Goal: Complete application form

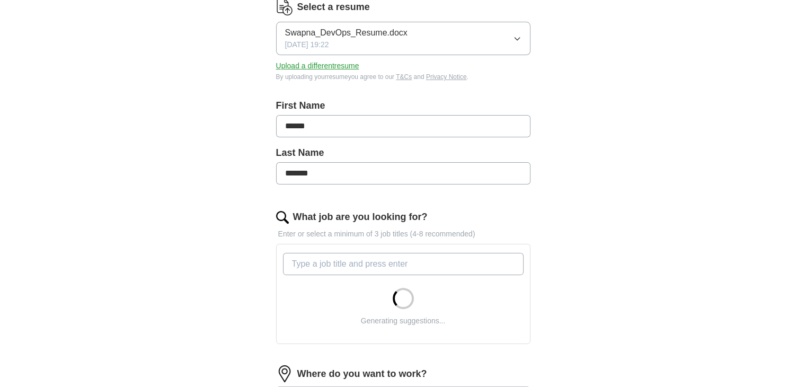
scroll to position [148, 0]
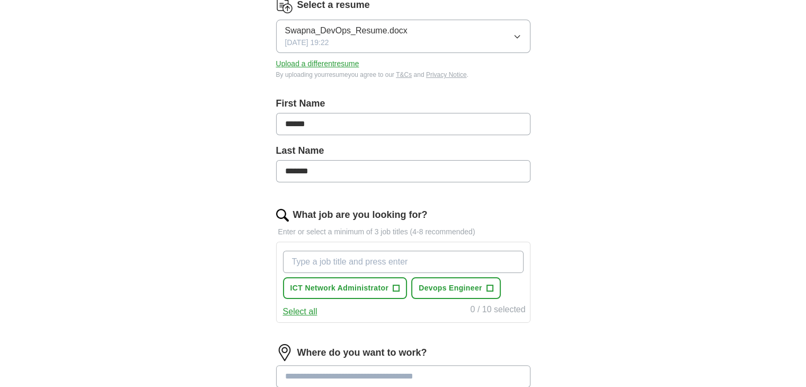
click at [337, 264] on input "What job are you looking for?" at bounding box center [403, 261] width 240 height 22
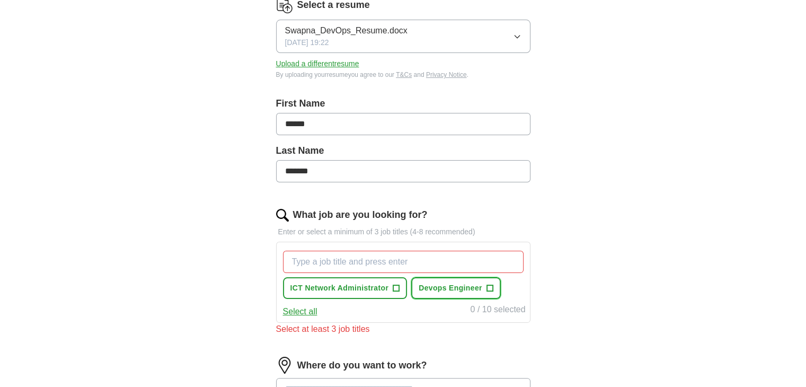
click at [439, 282] on span "Devops Engineer" at bounding box center [450, 287] width 64 height 11
click at [427, 265] on input "What job are you looking for?" at bounding box center [403, 261] width 240 height 22
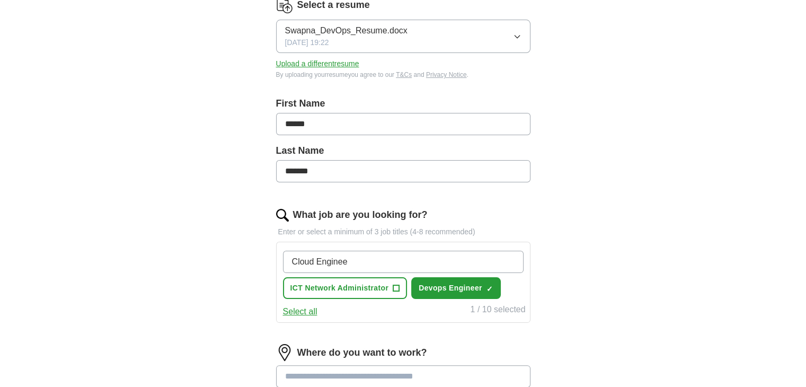
type input "Cloud Engineer"
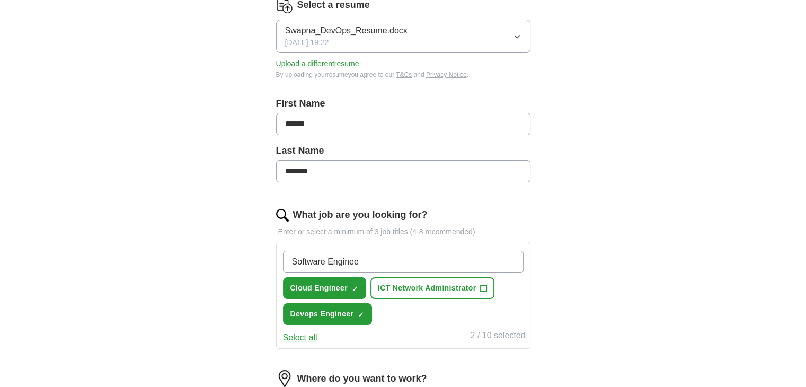
type input "Software Engineer"
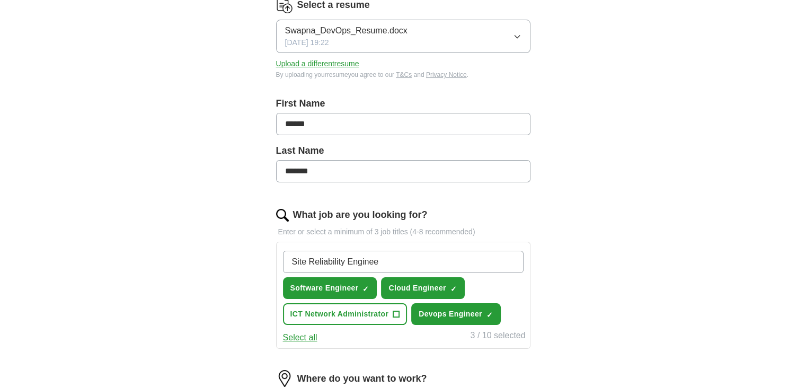
type input "Site Reliability Engineer"
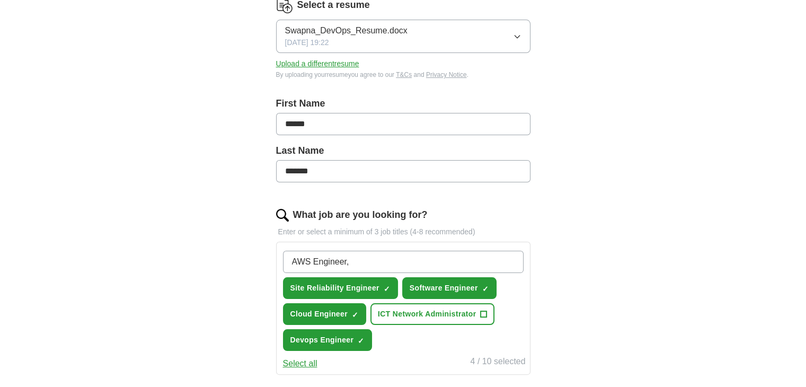
type input "AWS Engineer"
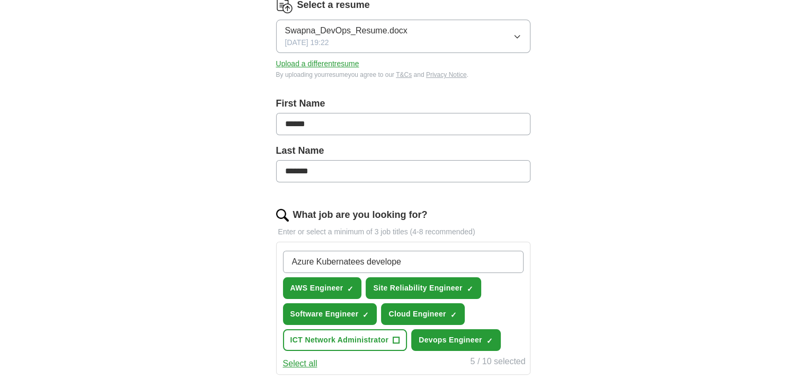
type input "Azure Kubernatees developer"
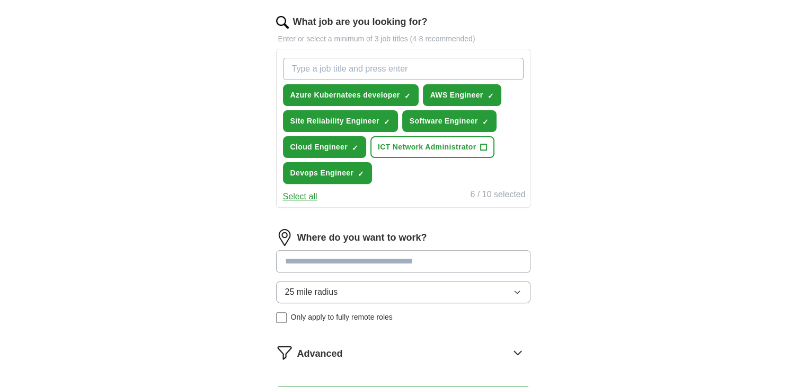
scroll to position [345, 0]
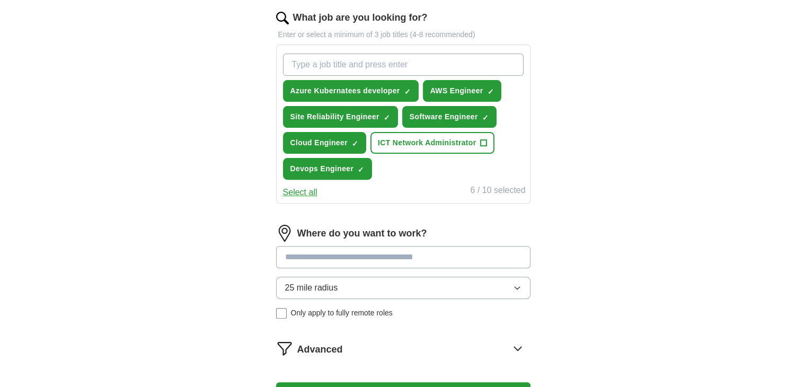
click at [314, 190] on button "Select all" at bounding box center [300, 192] width 34 height 13
click at [486, 139] on button "ICT Network Administrator ✓ ×" at bounding box center [432, 143] width 124 height 22
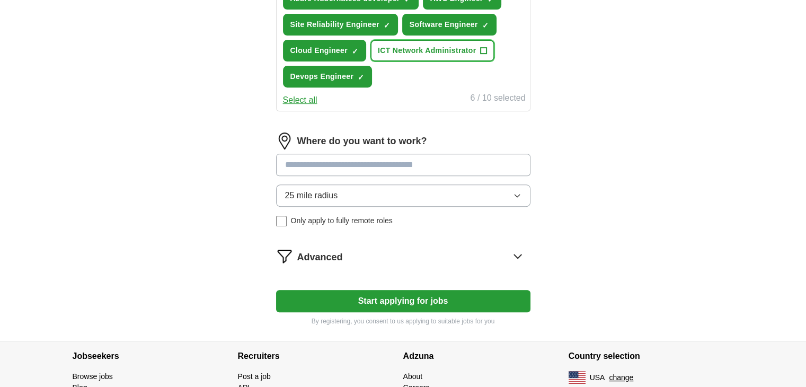
scroll to position [439, 0]
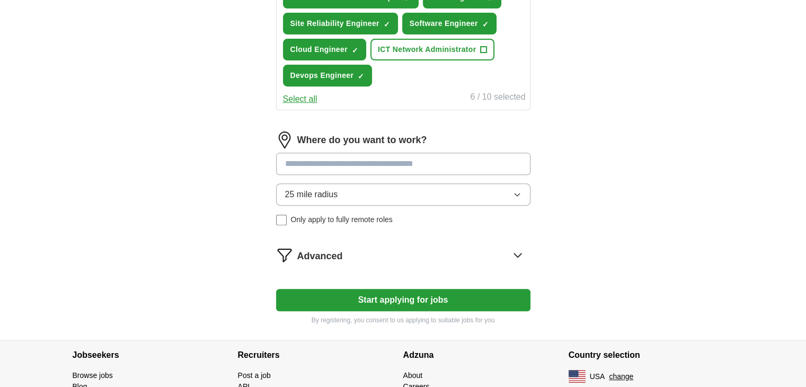
click at [430, 196] on button "25 mile radius" at bounding box center [403, 194] width 254 height 22
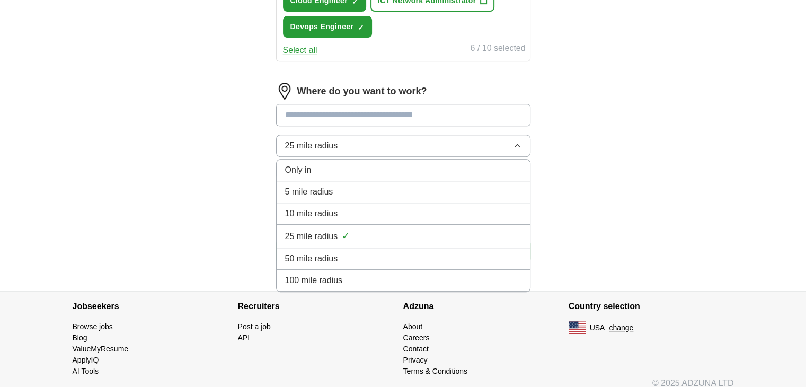
scroll to position [495, 0]
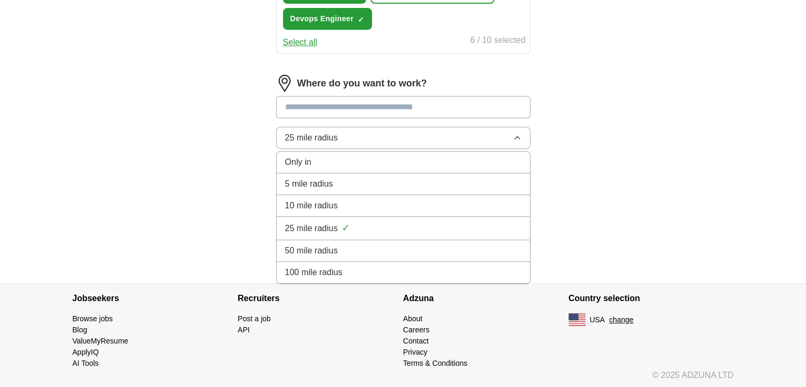
click at [374, 270] on div "100 mile radius" at bounding box center [403, 272] width 236 height 13
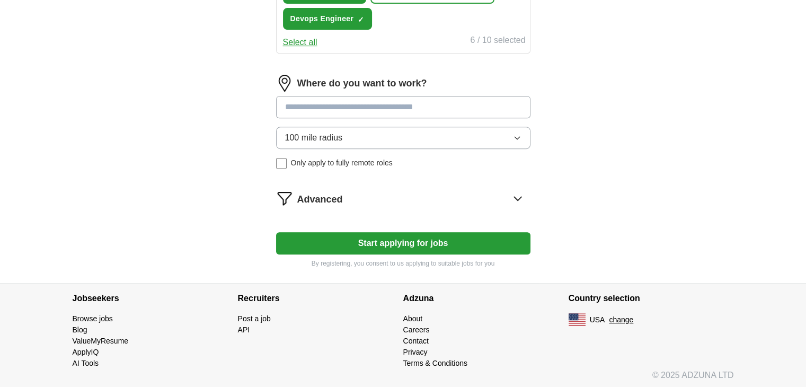
click at [330, 200] on span "Advanced" at bounding box center [320, 199] width 46 height 14
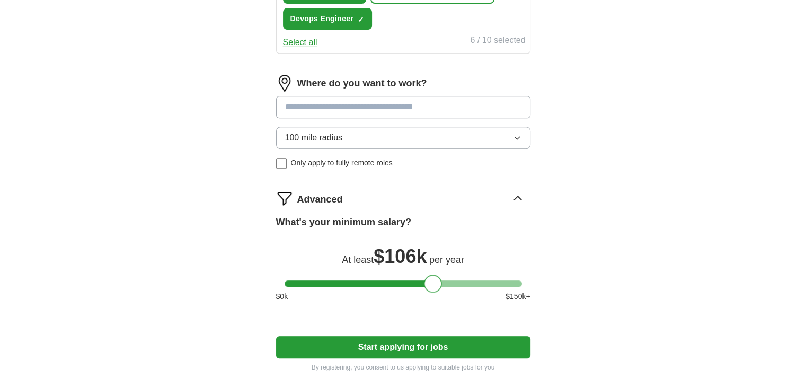
drag, startPoint x: 296, startPoint y: 279, endPoint x: 433, endPoint y: 295, distance: 138.6
click at [433, 295] on div "What's your minimum salary? At least $ 106k per year $ 0 k $ 150 k+" at bounding box center [403, 262] width 254 height 95
drag, startPoint x: 433, startPoint y: 280, endPoint x: 415, endPoint y: 280, distance: 18.0
click at [415, 280] on div at bounding box center [413, 283] width 18 height 18
drag, startPoint x: 415, startPoint y: 280, endPoint x: 407, endPoint y: 281, distance: 8.5
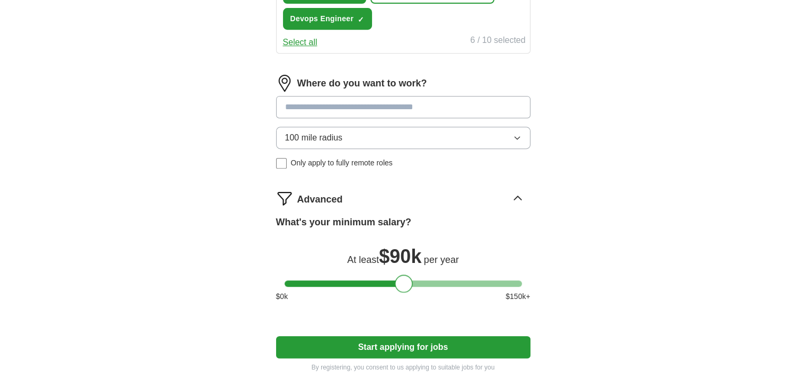
click at [407, 281] on div at bounding box center [404, 283] width 18 height 18
click at [415, 345] on button "Start applying for jobs" at bounding box center [403, 347] width 254 height 22
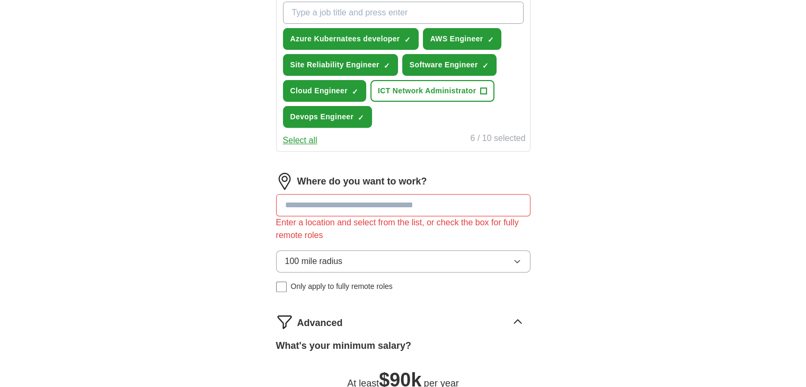
scroll to position [397, 0]
click at [439, 204] on input at bounding box center [403, 205] width 254 height 22
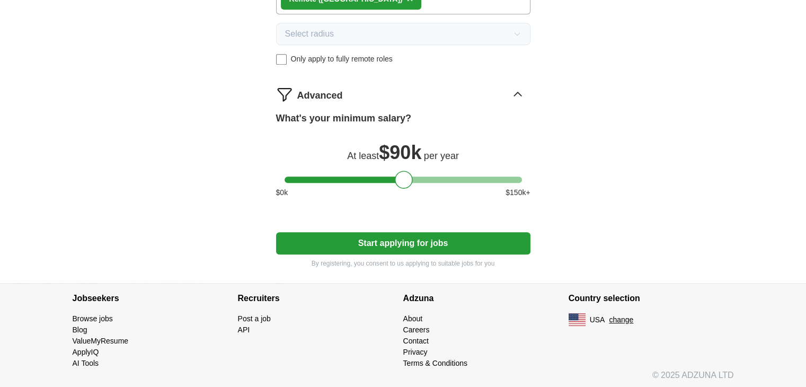
scroll to position [607, 0]
click at [406, 240] on button "Start applying for jobs" at bounding box center [403, 243] width 254 height 22
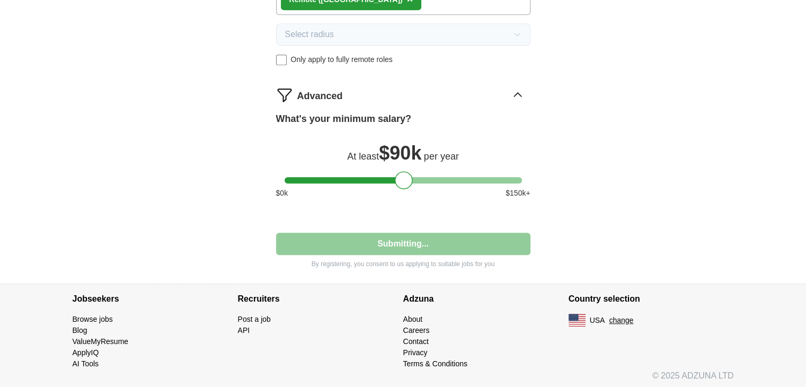
select select "**"
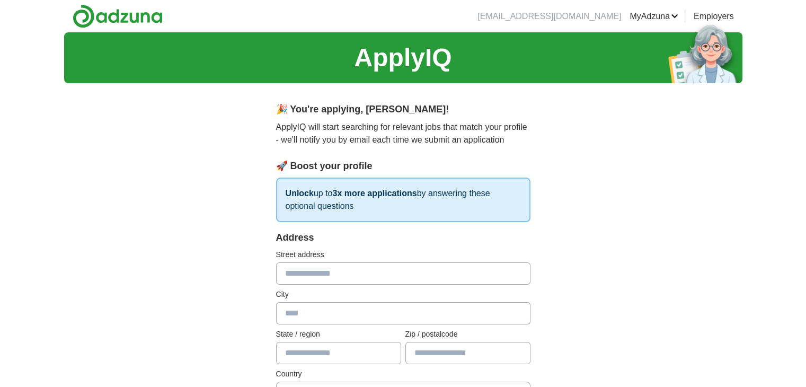
scroll to position [19, 0]
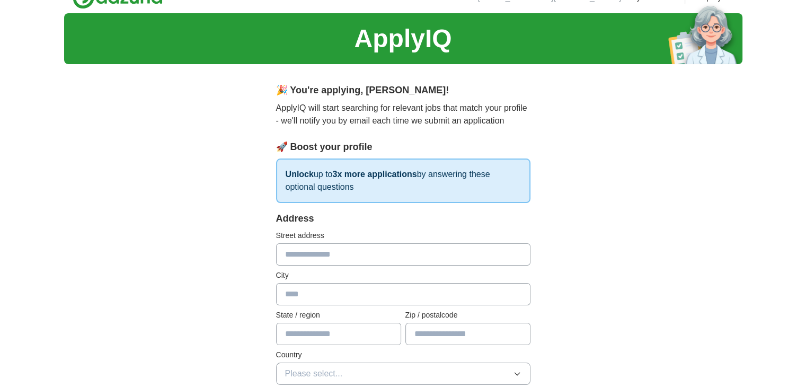
click at [391, 258] on input "text" at bounding box center [403, 254] width 254 height 22
type input "**********"
type input "*******"
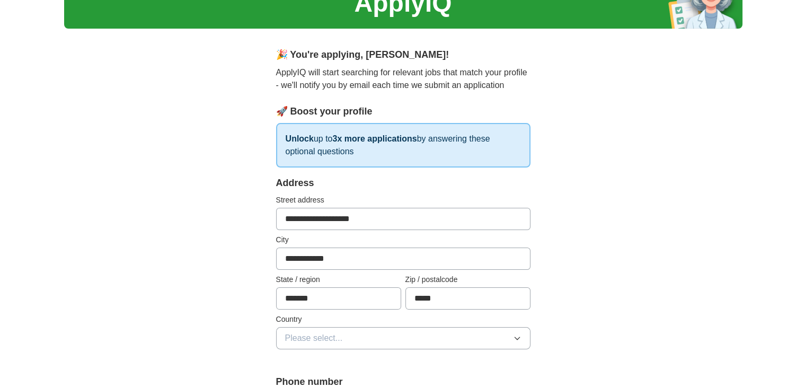
scroll to position [61, 0]
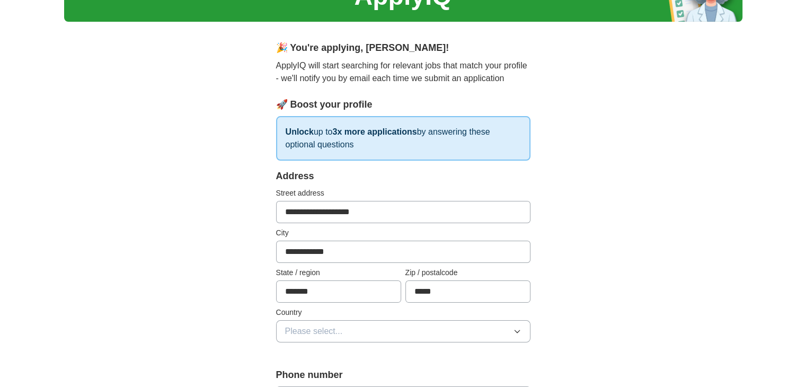
type input "*****"
click at [343, 330] on button "Please select..." at bounding box center [403, 331] width 254 height 22
click at [324, 373] on span "[GEOGRAPHIC_DATA]" at bounding box center [329, 377] width 88 height 13
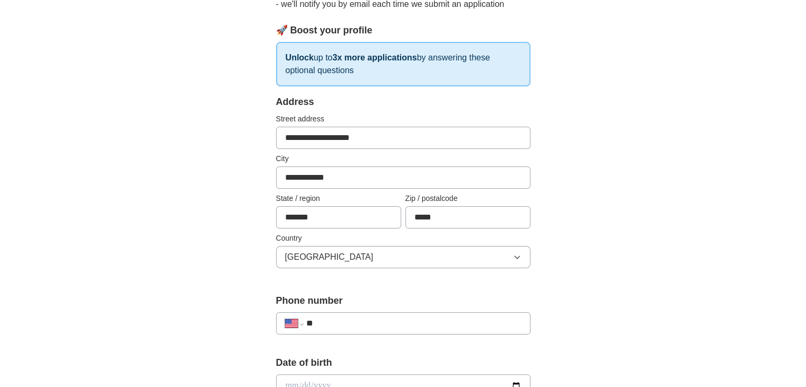
scroll to position [140, 0]
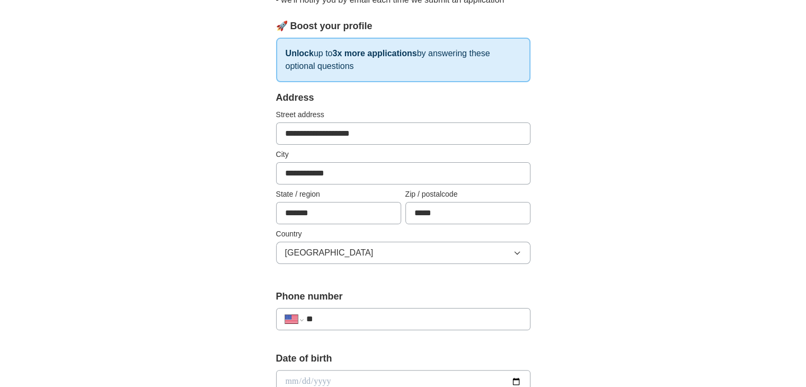
click at [346, 323] on input "**" at bounding box center [413, 318] width 215 height 13
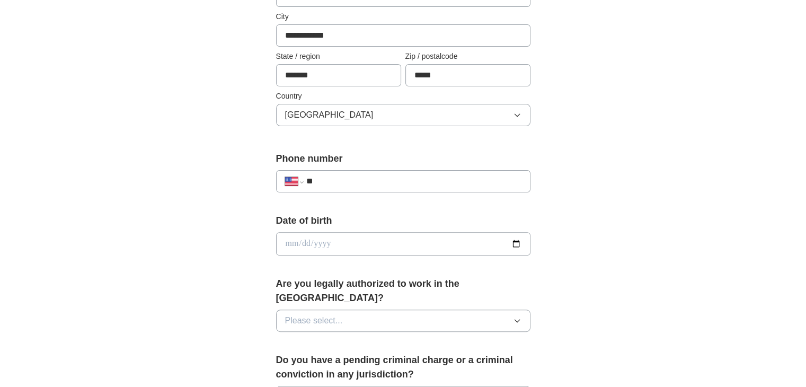
scroll to position [339, 0]
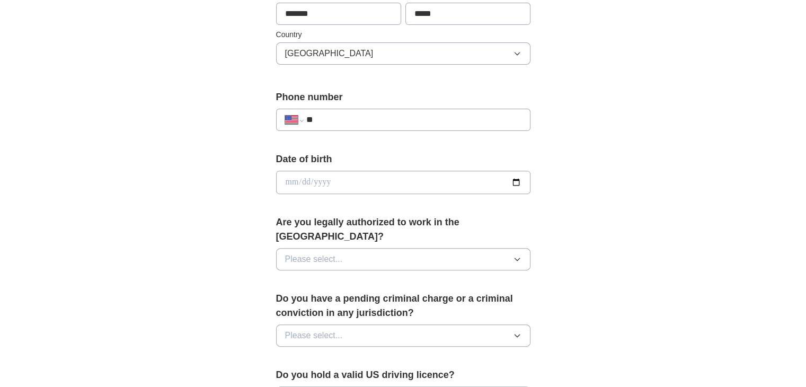
click at [513, 181] on input "date" at bounding box center [403, 182] width 254 height 23
type input "**********"
click at [358, 248] on button "Please select..." at bounding box center [403, 259] width 254 height 22
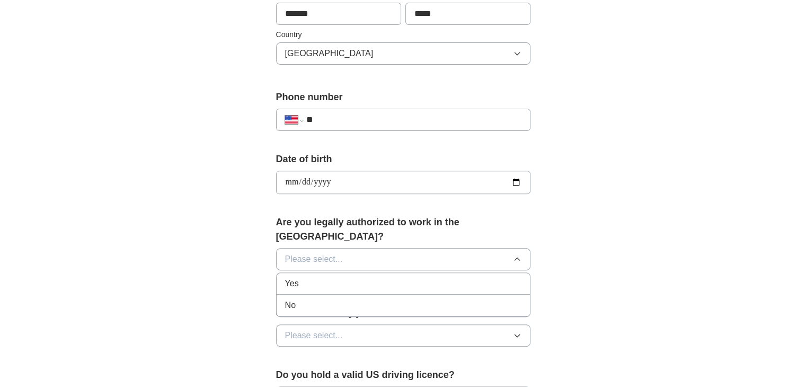
click at [347, 277] on div "Yes" at bounding box center [403, 283] width 236 height 13
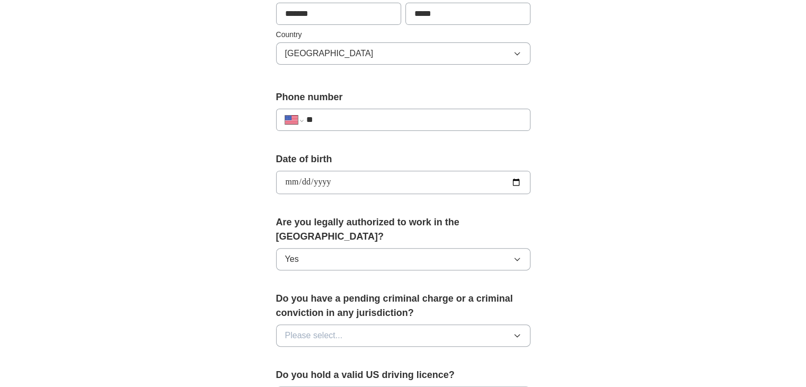
click at [343, 324] on button "Please select..." at bounding box center [403, 335] width 254 height 22
click at [328, 375] on div "No" at bounding box center [403, 381] width 236 height 13
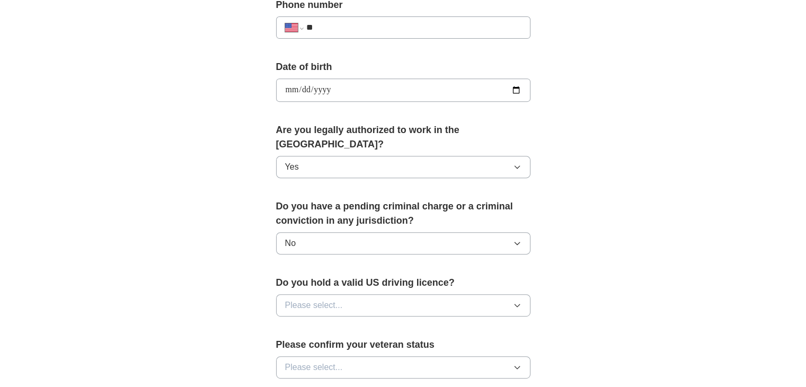
scroll to position [434, 0]
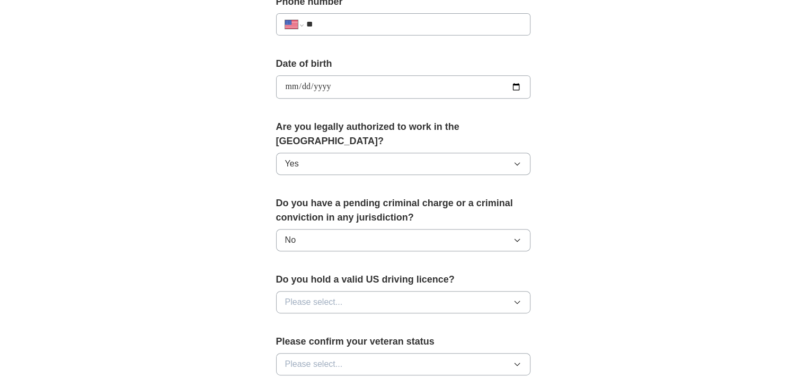
click at [345, 291] on button "Please select..." at bounding box center [403, 302] width 254 height 22
click at [335, 320] on div "Yes" at bounding box center [403, 326] width 236 height 13
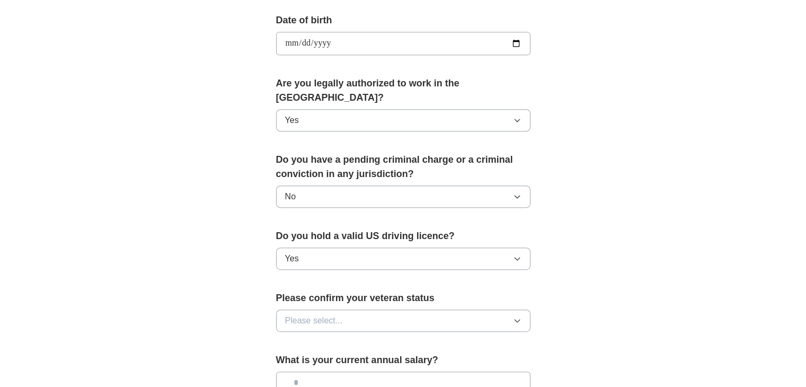
scroll to position [481, 0]
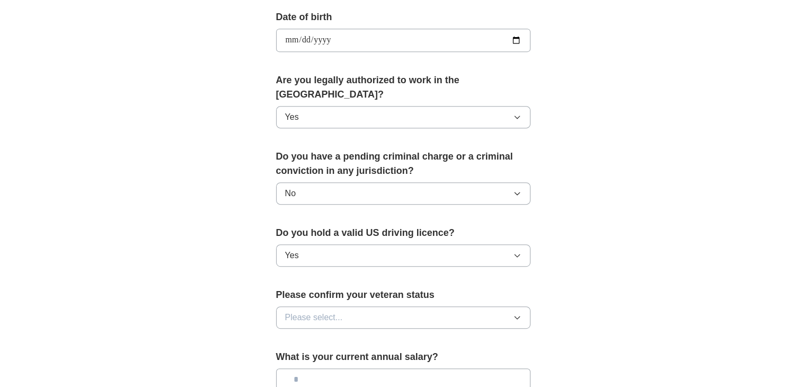
click at [336, 311] on span "Please select..." at bounding box center [314, 317] width 58 height 13
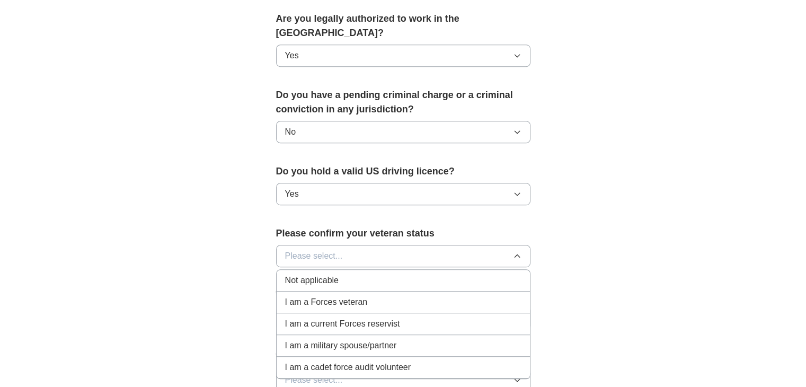
scroll to position [544, 0]
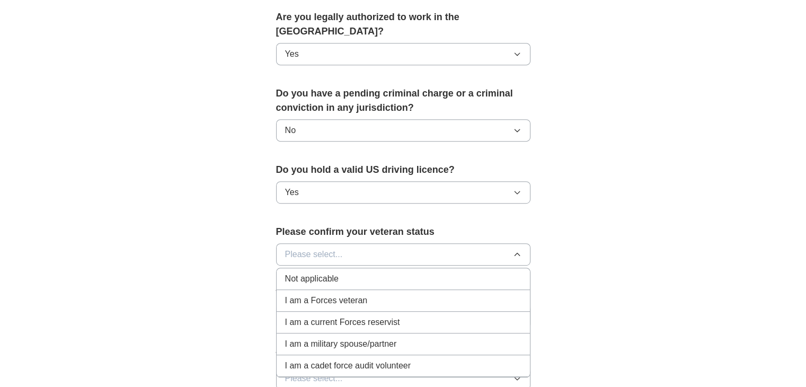
click at [342, 272] on div "Not applicable" at bounding box center [403, 278] width 236 height 13
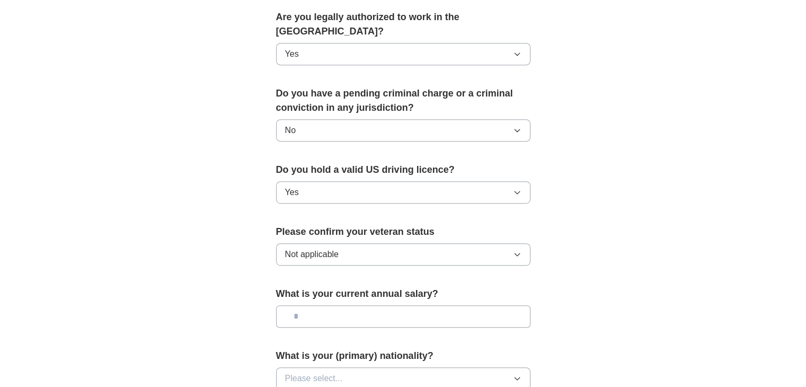
click at [326, 305] on input "text" at bounding box center [403, 316] width 254 height 22
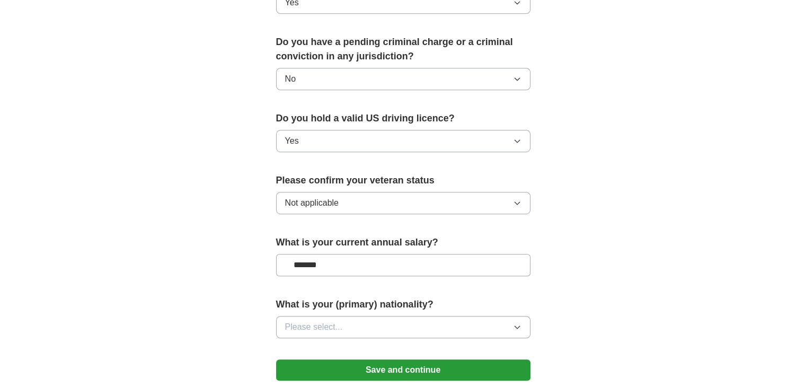
scroll to position [605, 0]
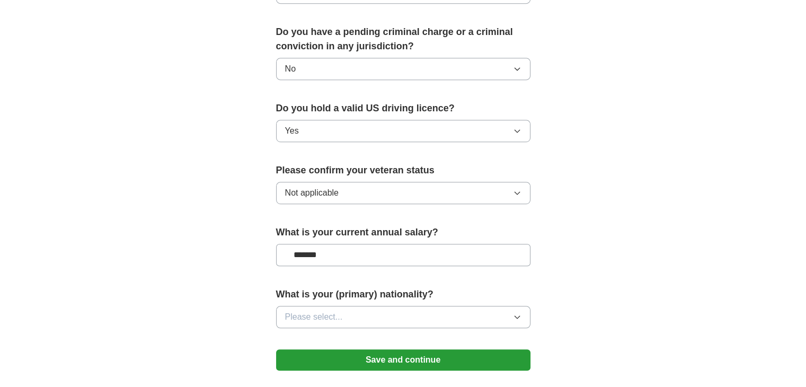
type input "*******"
click at [326, 310] on span "Please select..." at bounding box center [314, 316] width 58 height 13
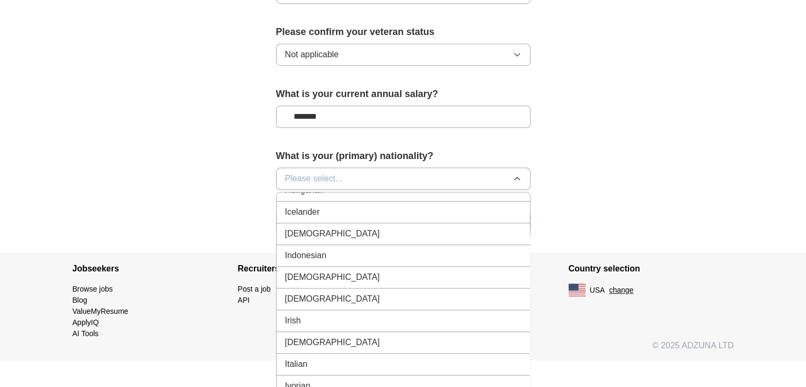
scroll to position [1705, 0]
click at [325, 224] on li "[DEMOGRAPHIC_DATA]" at bounding box center [402, 235] width 253 height 22
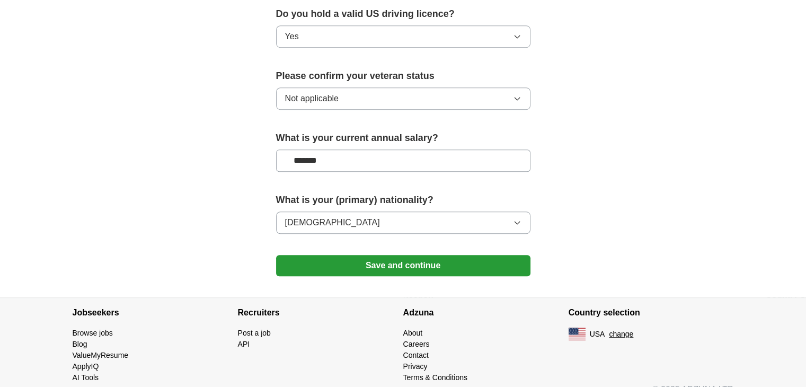
scroll to position [619, 0]
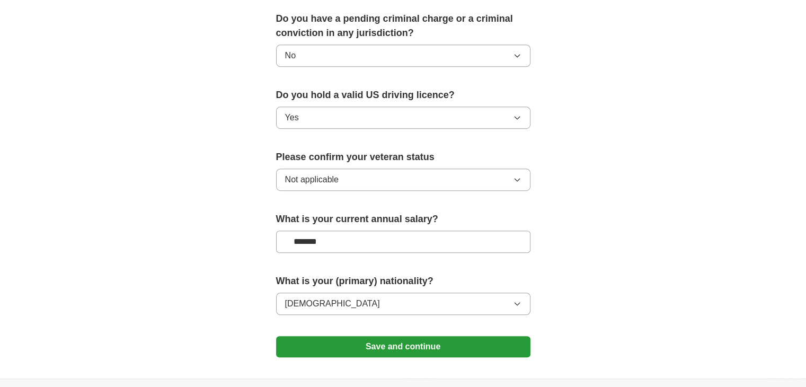
click at [405, 336] on button "Save and continue" at bounding box center [403, 346] width 254 height 21
